Goal: Find specific page/section: Find specific page/section

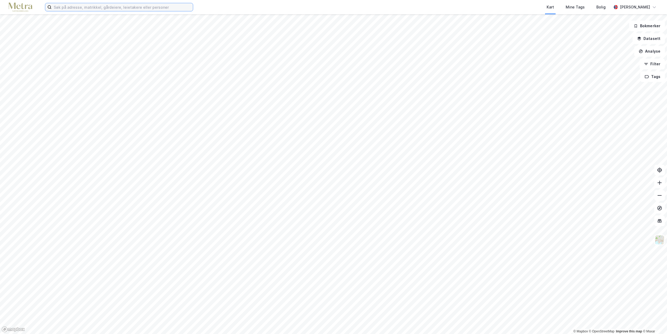
click at [146, 8] on input at bounding box center [122, 7] width 141 height 8
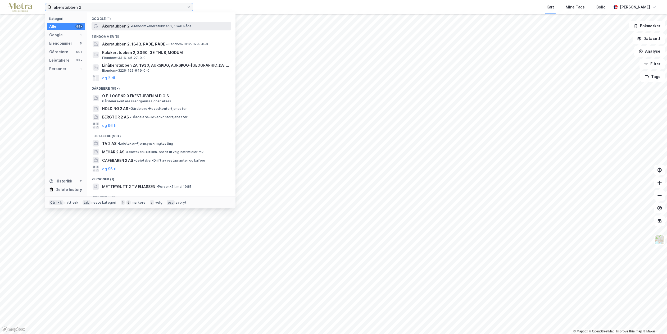
type input "akerstubben 2"
click at [144, 24] on span "• [PERSON_NAME] 2, 1640 Råde" at bounding box center [161, 26] width 61 height 4
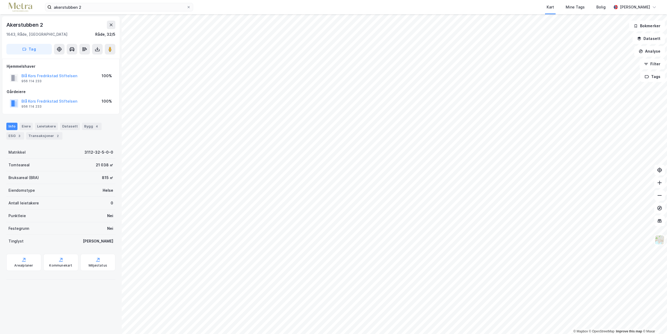
click at [281, 7] on div "akerstubben 2 Kart Mine Tags Bolig [PERSON_NAME] © Mapbox © OpenStreetMap Impro…" at bounding box center [333, 167] width 667 height 334
